Goal: Transaction & Acquisition: Purchase product/service

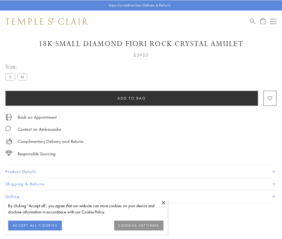
scroll to position [19, 0]
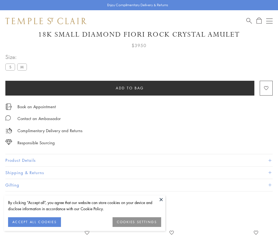
click at [130, 88] on span "Add to bag" at bounding box center [130, 88] width 28 height 6
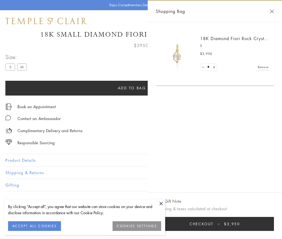
click at [225, 224] on button "Checkout $3,950" at bounding box center [215, 224] width 118 height 14
